Goal: Task Accomplishment & Management: Manage account settings

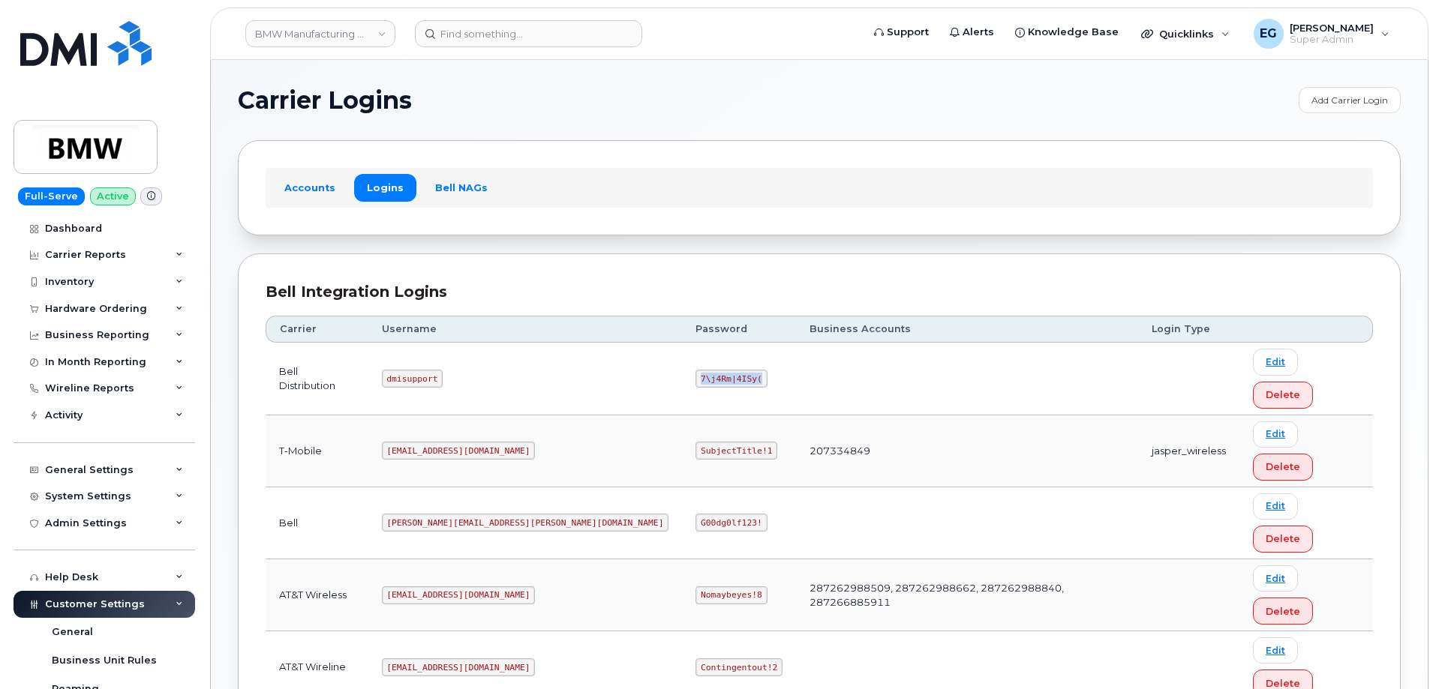
drag, startPoint x: 620, startPoint y: 362, endPoint x: 563, endPoint y: 362, distance: 57.8
click at [695, 370] on code "7\j4Rm|4ISy(" at bounding box center [730, 379] width 71 height 18
copy code "7\j4Rm|4ISy("
drag, startPoint x: 439, startPoint y: 604, endPoint x: 409, endPoint y: 599, distance: 30.5
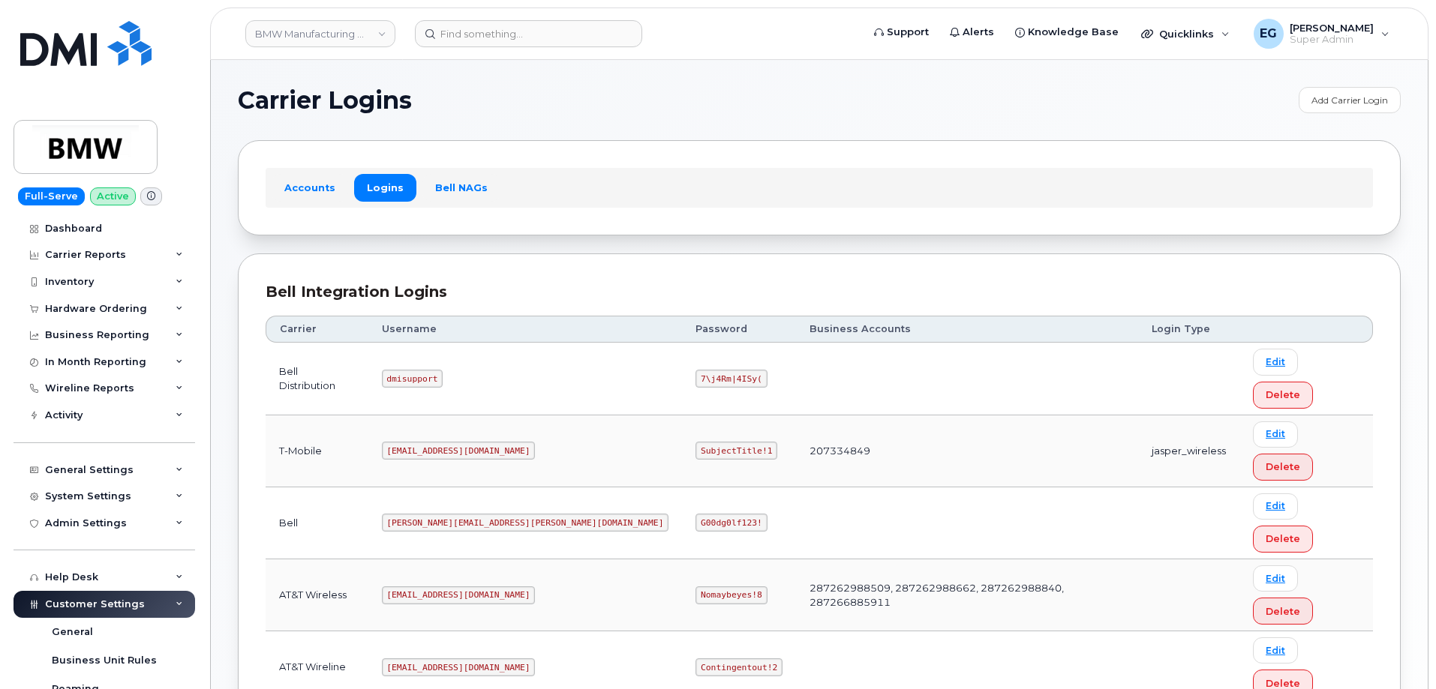
copy code "mlehmer"
drag, startPoint x: 620, startPoint y: 599, endPoint x: 572, endPoint y: 591, distance: 48.6
copy code "]zyL>-0?8AQ5"
drag, startPoint x: 505, startPoint y: 444, endPoint x: 397, endPoint y: 441, distance: 108.1
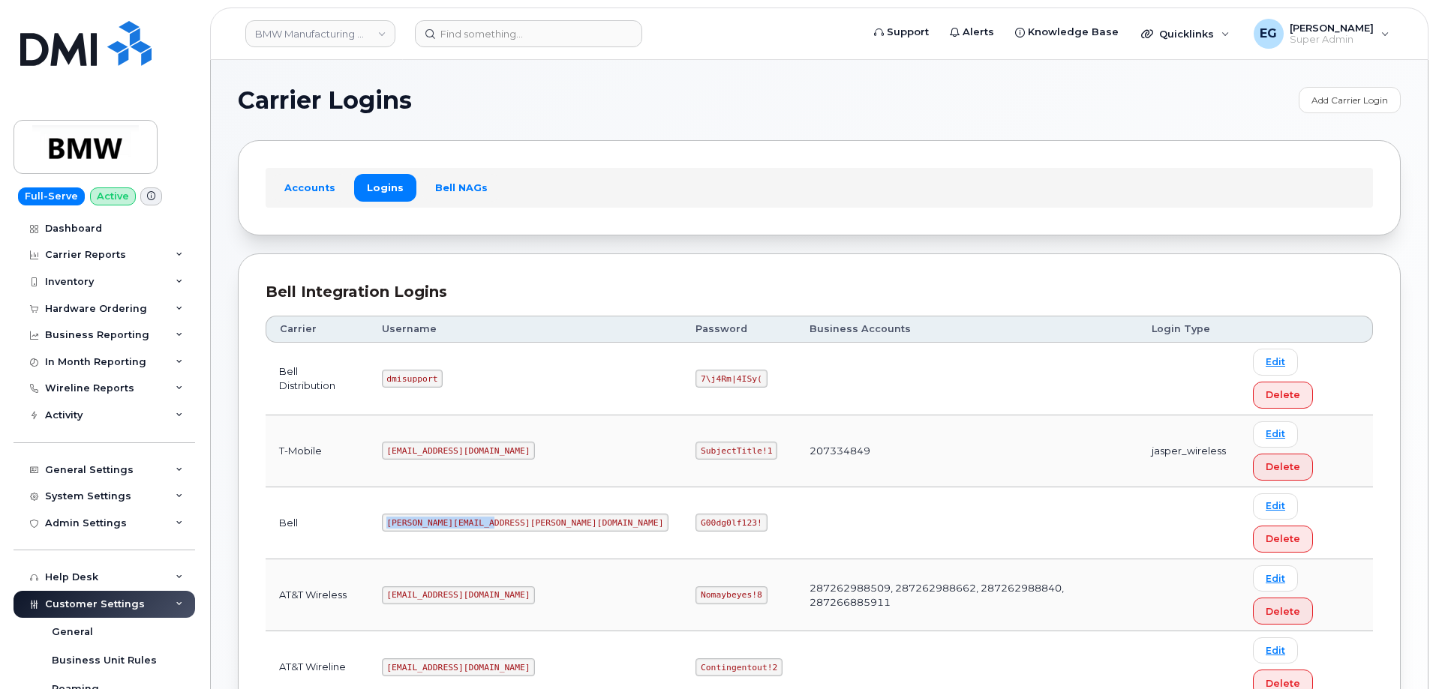
click at [397, 488] on td "Matt.lehmer@bmwmc.com" at bounding box center [525, 524] width 314 height 72
copy code "Matt.lehmer@bmwmc.com"
drag, startPoint x: 626, startPoint y: 439, endPoint x: 563, endPoint y: 437, distance: 63.0
click at [682, 488] on td "G00dg0lf123!" at bounding box center [739, 524] width 114 height 72
copy code "G00dg0lf123!"
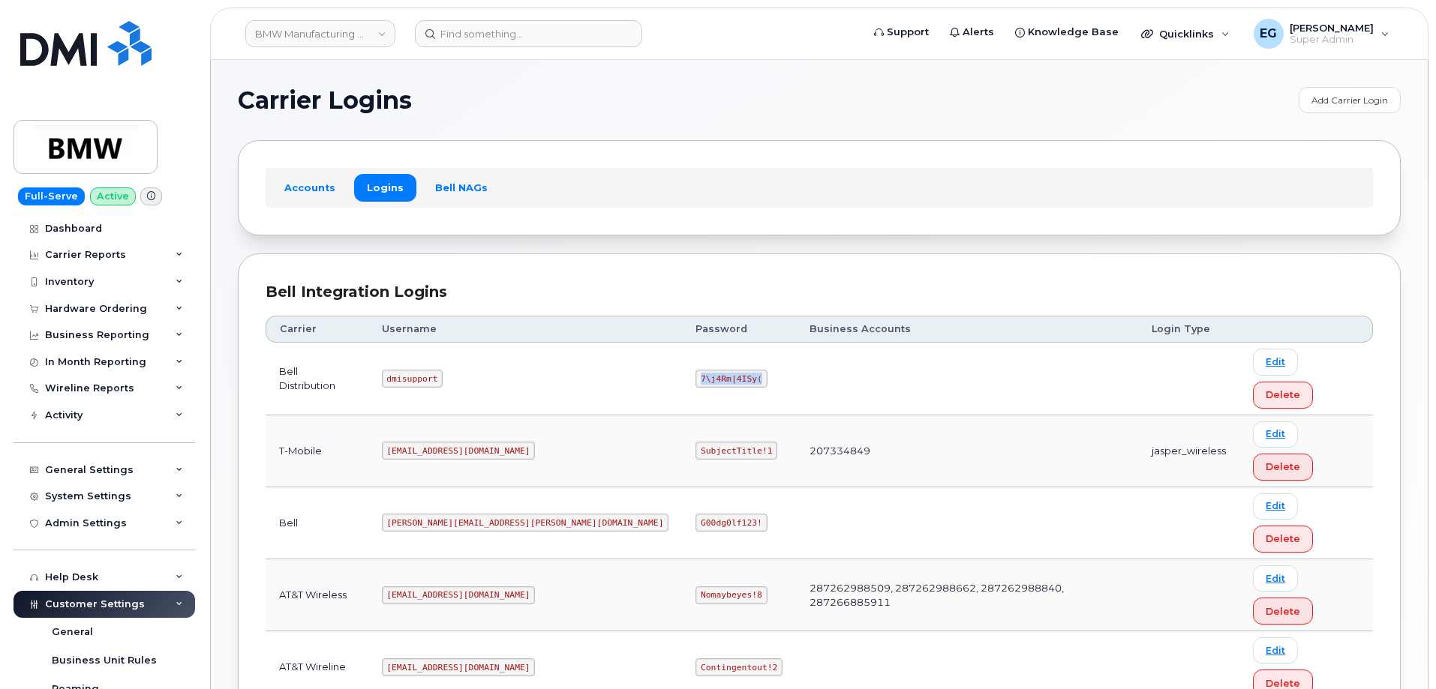
drag, startPoint x: 620, startPoint y: 365, endPoint x: 565, endPoint y: 363, distance: 55.5
click at [695, 370] on code "7\j4Rm|4ISy(" at bounding box center [730, 379] width 71 height 18
copy code "7\j4Rm|4ISy("
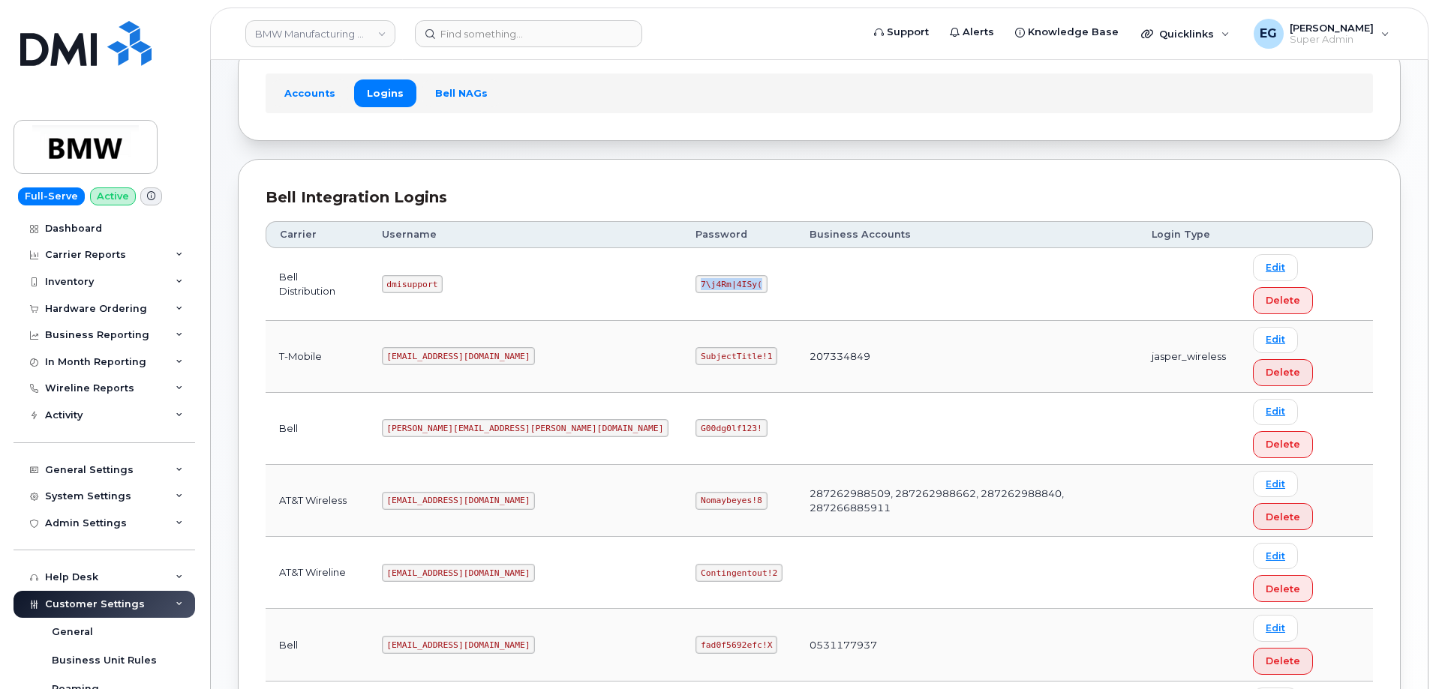
scroll to position [100, 0]
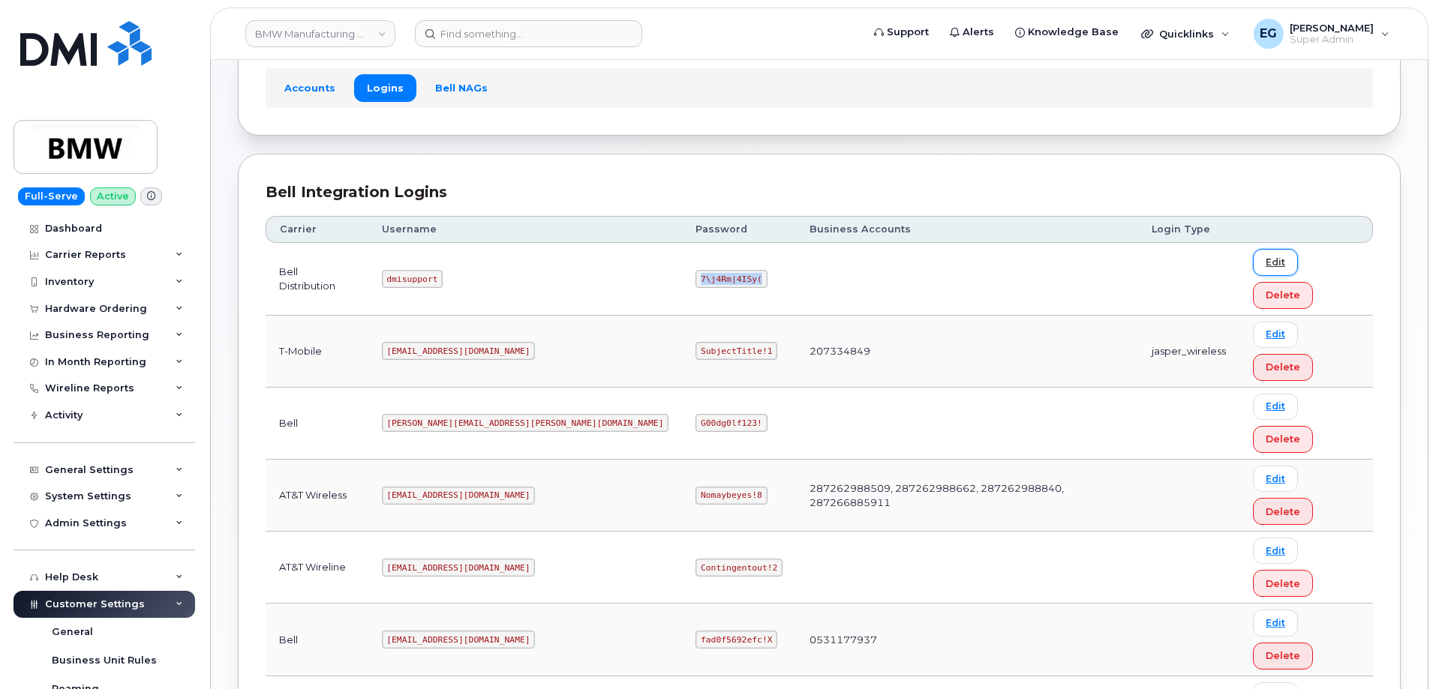
click at [1259, 261] on link "Edit" at bounding box center [1275, 262] width 45 height 26
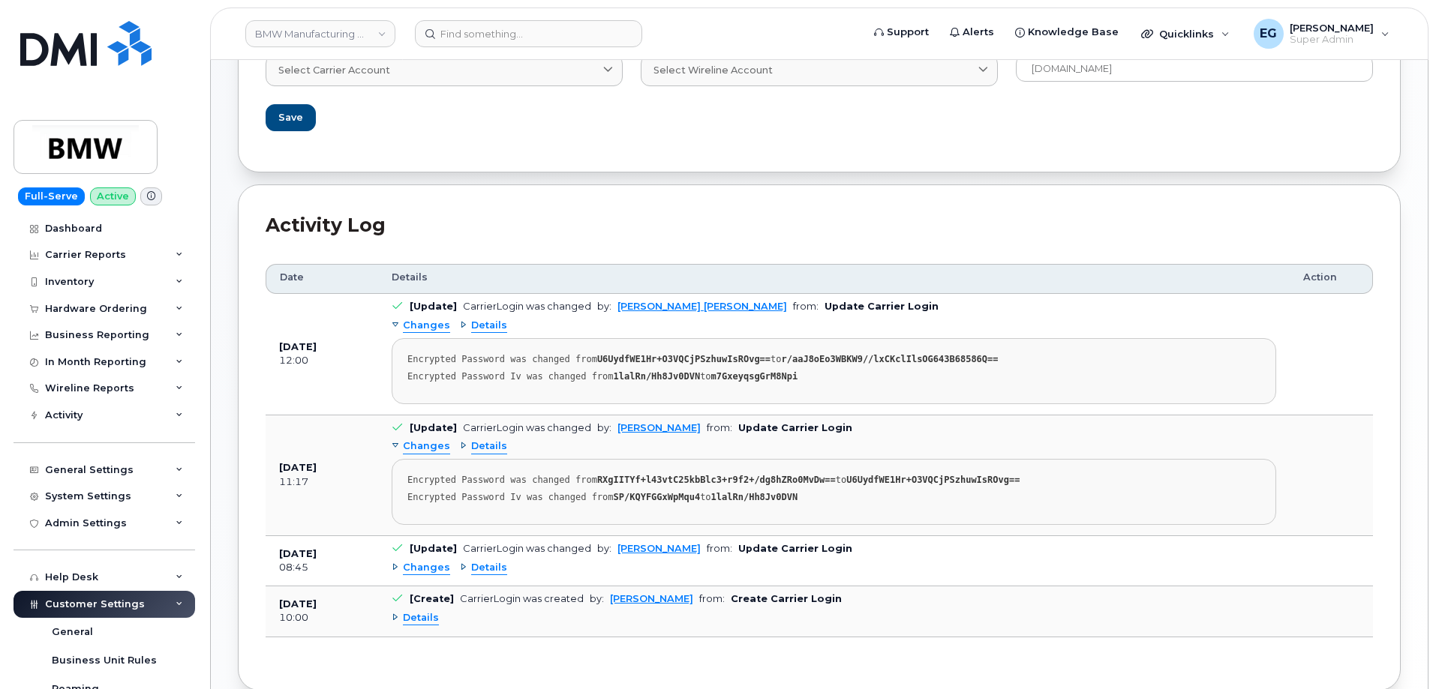
scroll to position [300, 0]
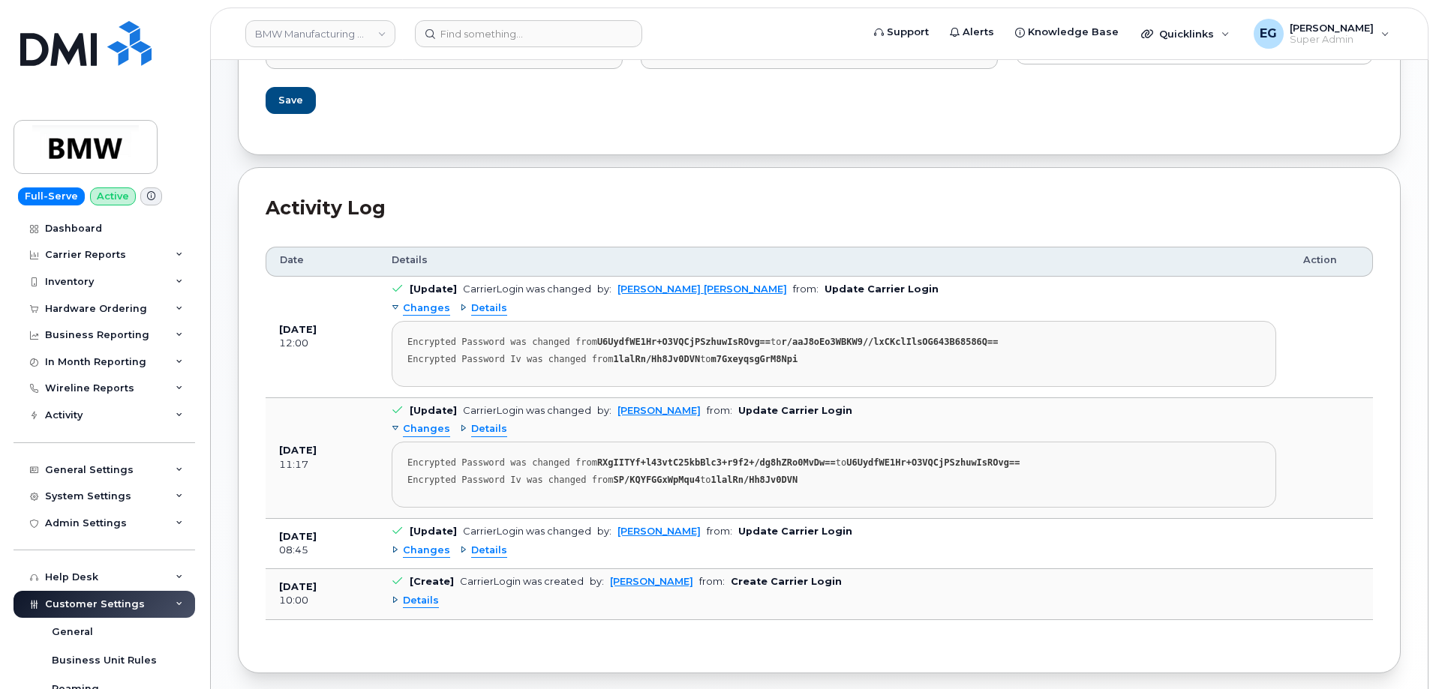
click at [489, 309] on span "Details" at bounding box center [489, 309] width 36 height 14
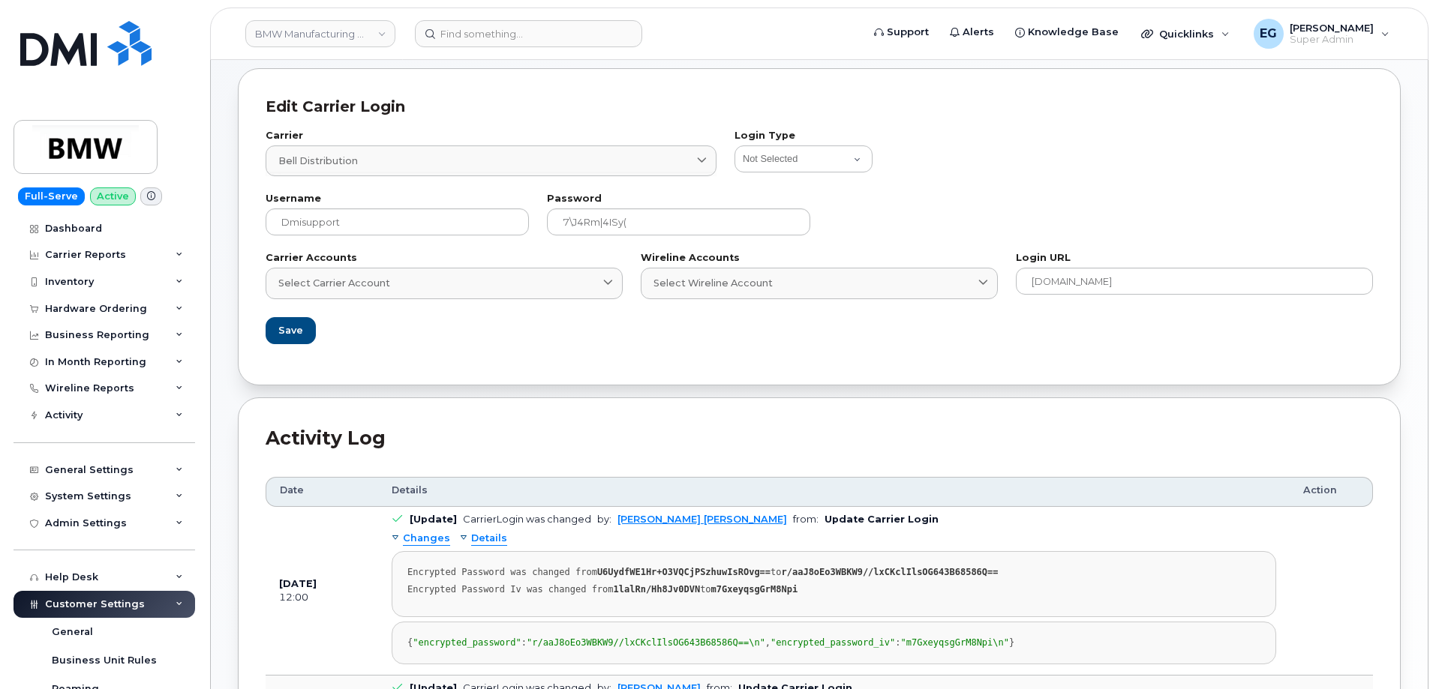
scroll to position [0, 0]
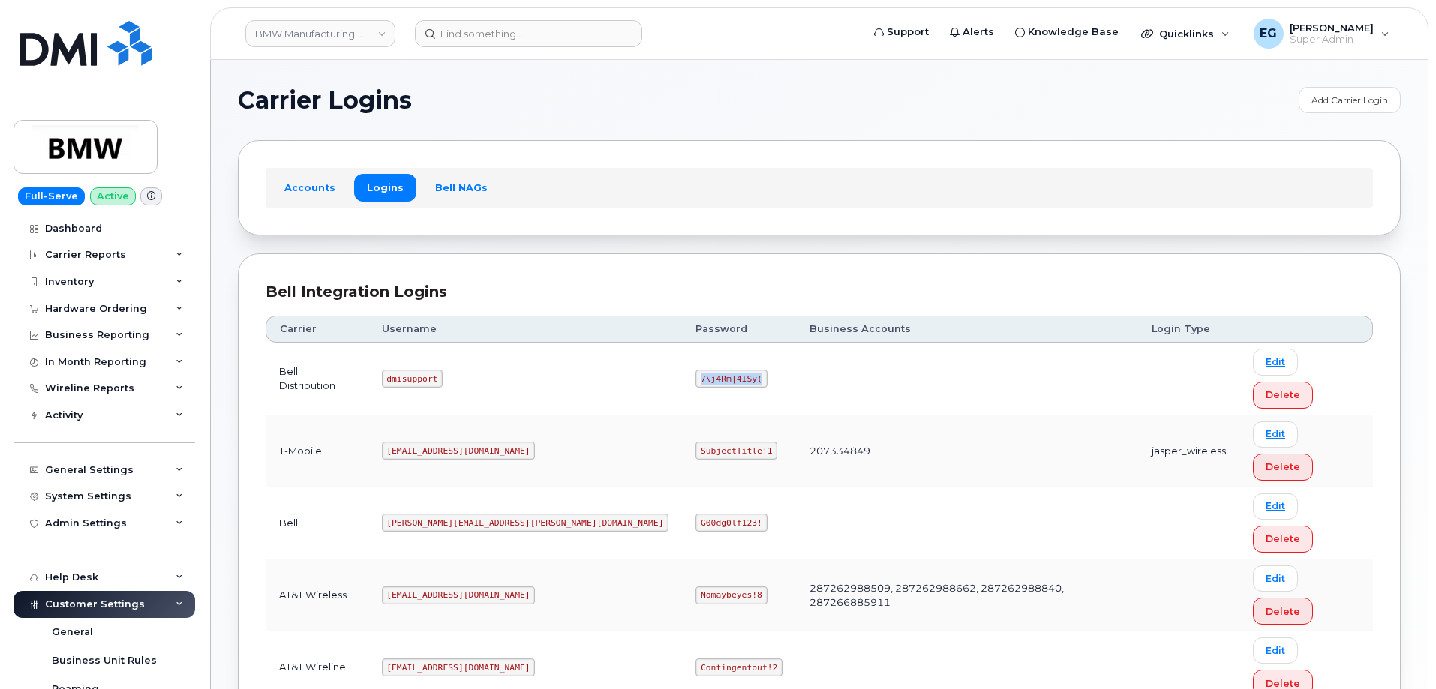
drag, startPoint x: 620, startPoint y: 365, endPoint x: 566, endPoint y: 357, distance: 53.9
click at [695, 370] on code "7\j4Rm|4ISy(" at bounding box center [730, 379] width 71 height 18
copy code "7\j4Rm|4ISy("
